Goal: Find specific page/section: Find specific page/section

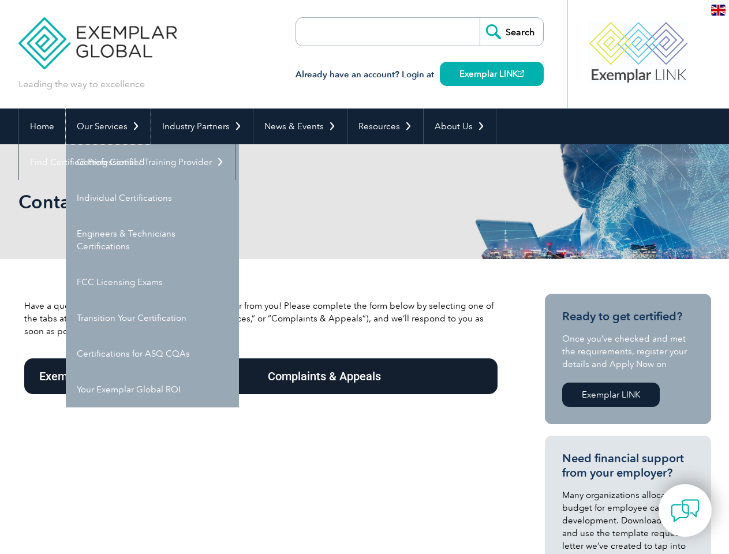
click at [107, 126] on link "Our Services" at bounding box center [108, 126] width 85 height 36
click at [200, 126] on link "Industry Partners" at bounding box center [202, 126] width 102 height 36
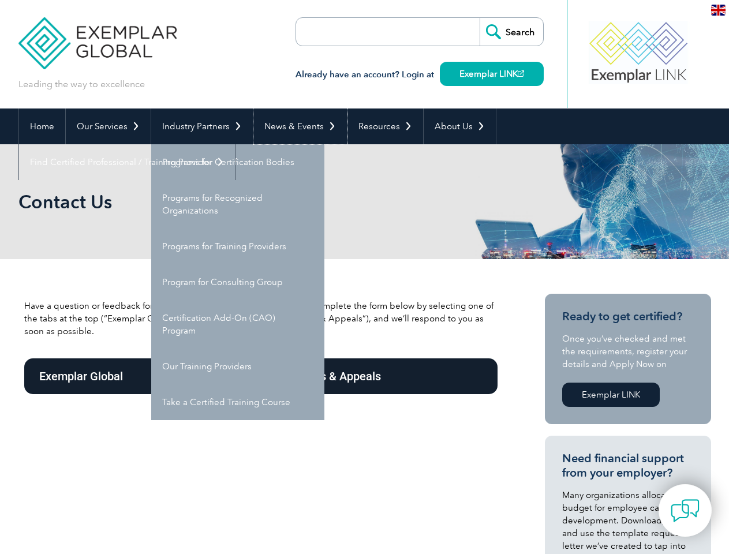
click at [297, 126] on link "News & Events" at bounding box center [299, 126] width 93 height 36
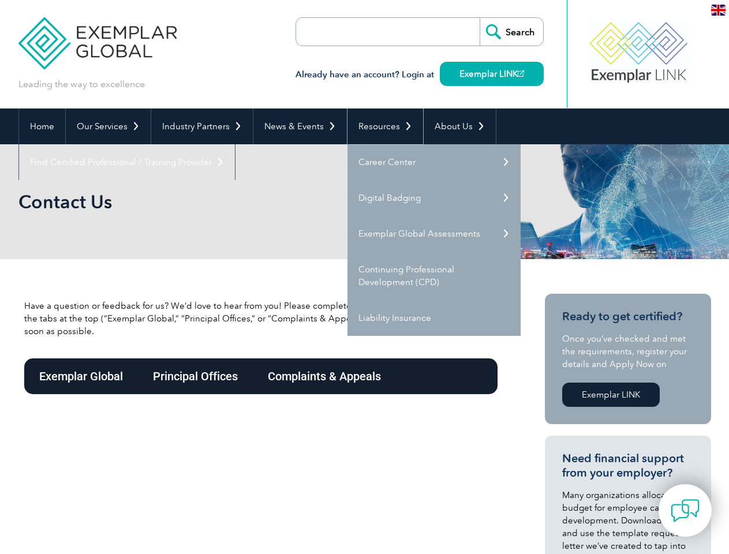
click at [380, 126] on link "Resources" at bounding box center [385, 126] width 76 height 36
click at [454, 126] on link "About Us" at bounding box center [460, 126] width 72 height 36
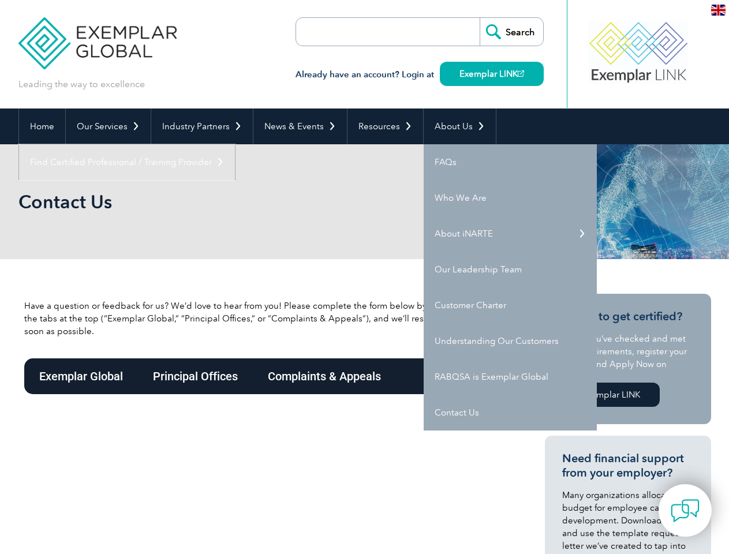
click at [235, 144] on link "Find Certified Professional / Training Provider" at bounding box center [127, 162] width 216 height 36
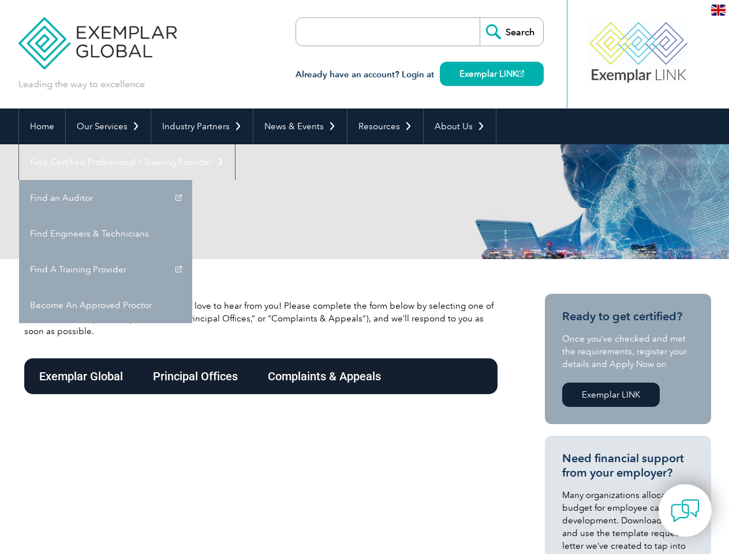
click at [685, 510] on img at bounding box center [684, 510] width 29 height 29
